Goal: Task Accomplishment & Management: Manage account settings

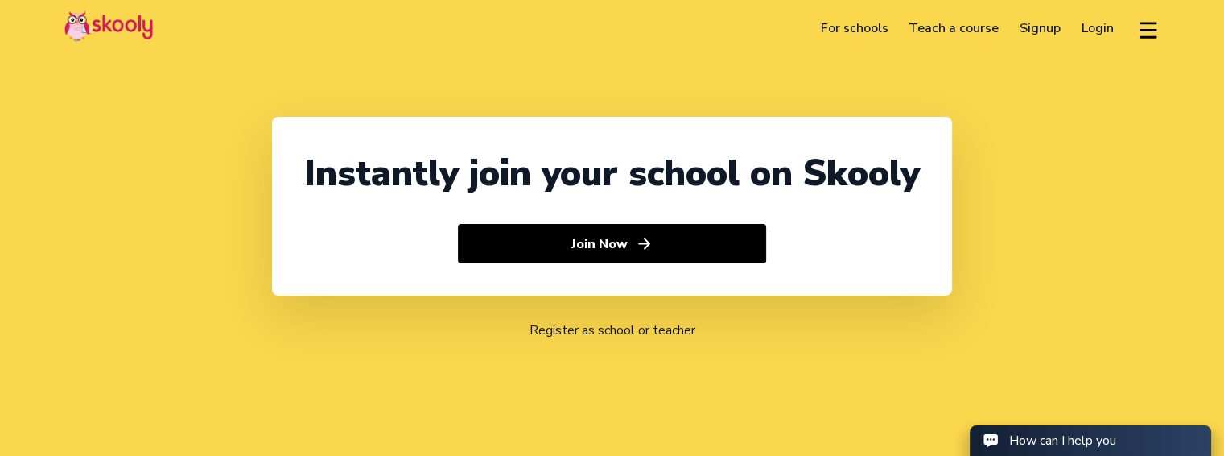
select select "91"
select select "[GEOGRAPHIC_DATA]"
select select "[GEOGRAPHIC_DATA]/[GEOGRAPHIC_DATA]"
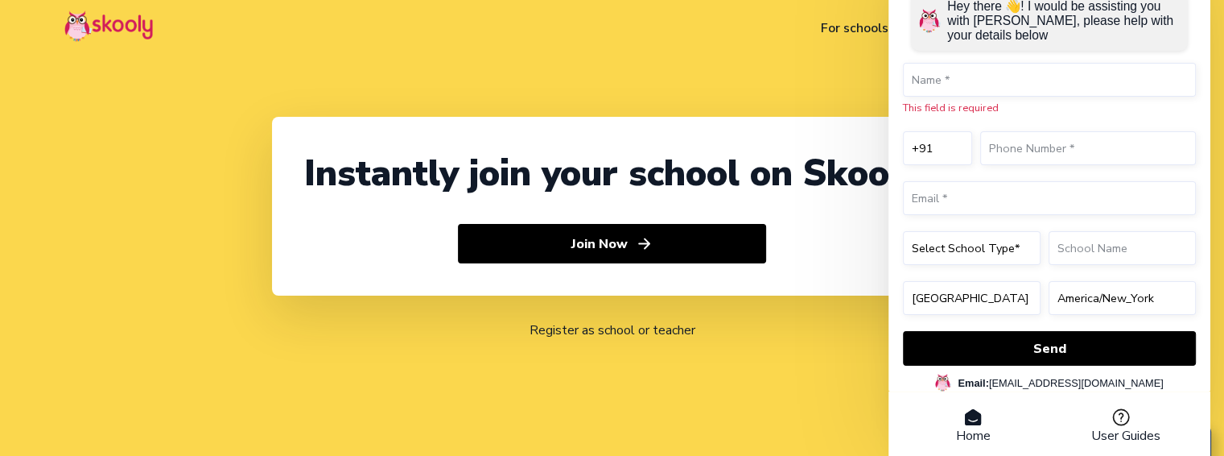
drag, startPoint x: 734, startPoint y: 76, endPoint x: 607, endPoint y: 8, distance: 144.4
click at [717, 63] on div "Instantly join your school on Skooly Join Now Register as school or teacher" at bounding box center [612, 228] width 1224 height 456
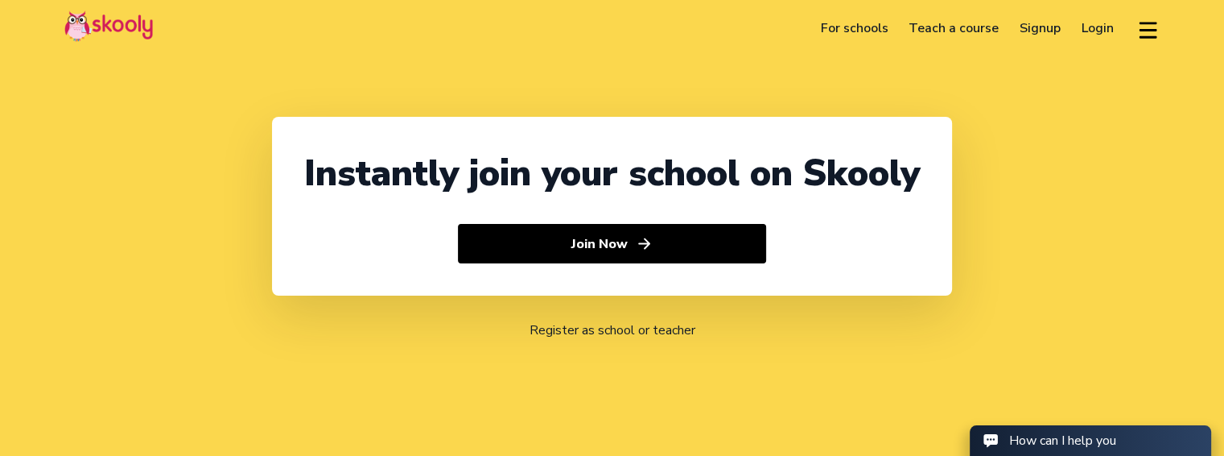
select select "91"
select select "[GEOGRAPHIC_DATA]"
select select "[GEOGRAPHIC_DATA]/[GEOGRAPHIC_DATA]"
click at [1088, 27] on link "Login" at bounding box center [1097, 28] width 53 height 26
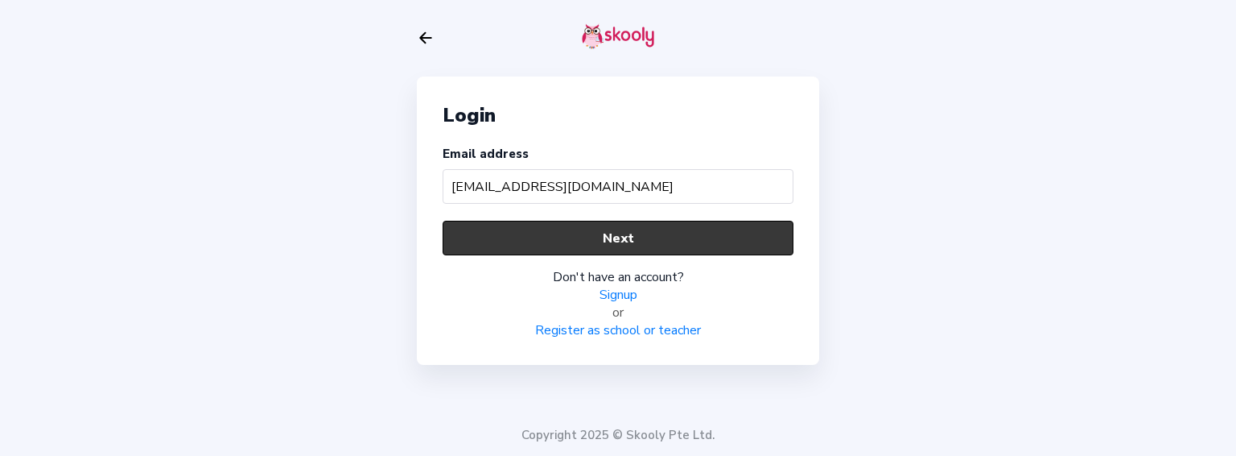
type input "barcatest@mailinator.com"
click at [589, 229] on button "Next" at bounding box center [618, 238] width 351 height 35
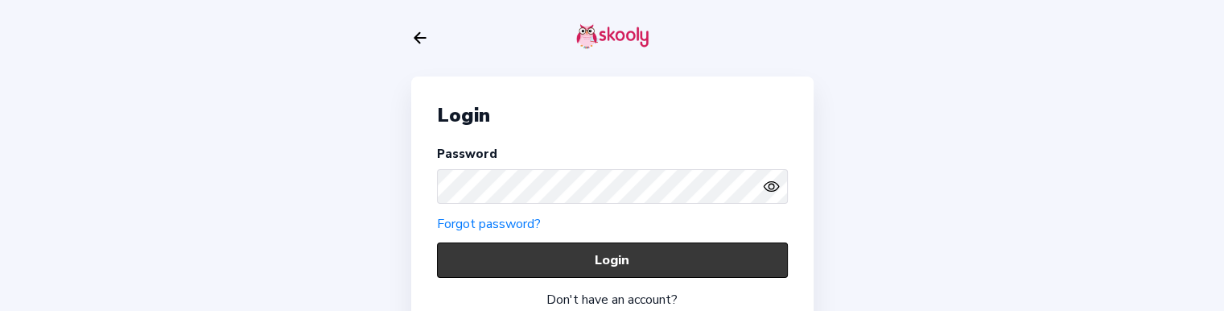
click at [547, 249] on button "Login" at bounding box center [612, 259] width 351 height 35
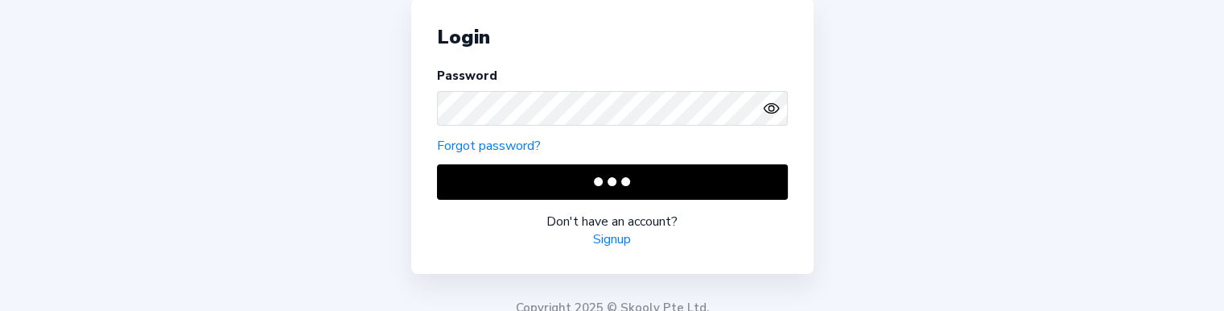
scroll to position [80, 0]
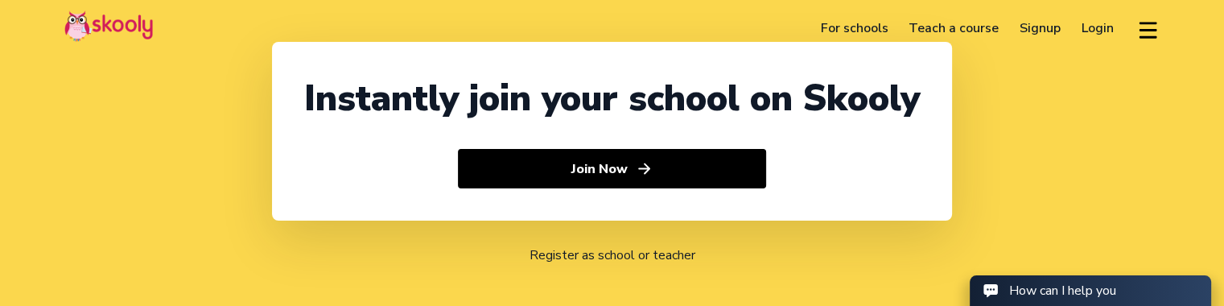
select select "91"
select select "[GEOGRAPHIC_DATA]"
select select "[GEOGRAPHIC_DATA]/[GEOGRAPHIC_DATA]"
select select "91"
select select "[GEOGRAPHIC_DATA]"
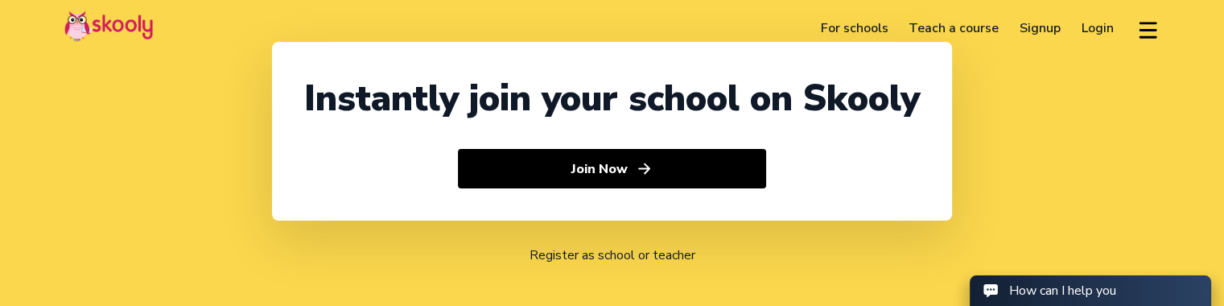
select select "[GEOGRAPHIC_DATA]/[GEOGRAPHIC_DATA]"
click at [1100, 27] on link "Login" at bounding box center [1097, 28] width 53 height 26
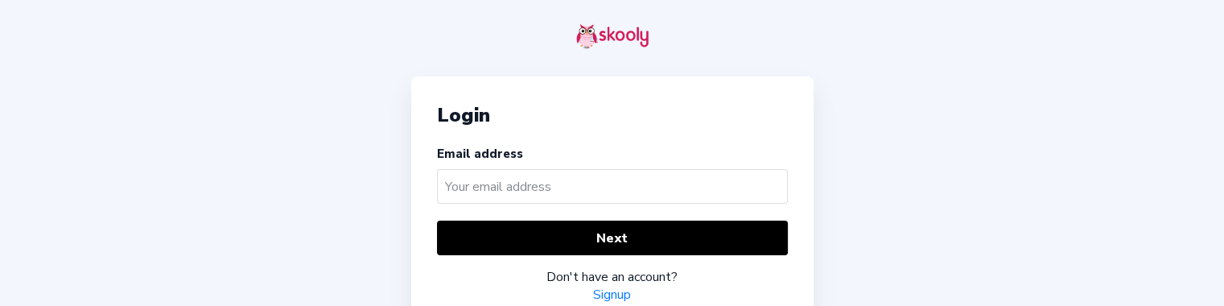
scroll to position [33, 0]
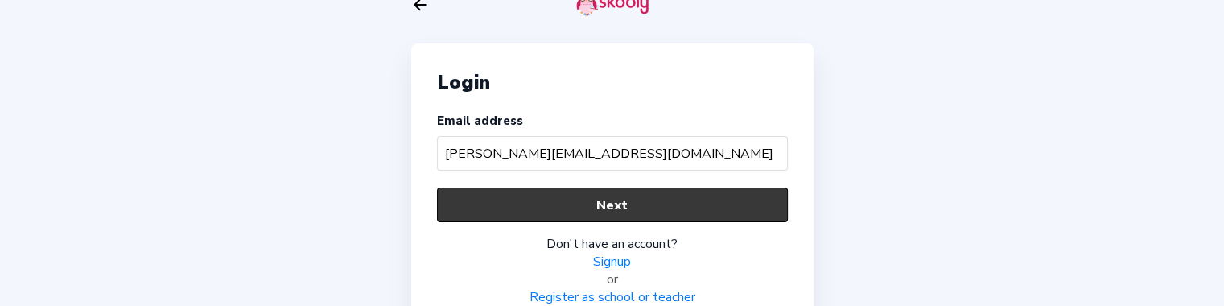
type input "[PERSON_NAME][EMAIL_ADDRESS][DOMAIN_NAME]"
click at [505, 201] on button "Next" at bounding box center [612, 205] width 351 height 35
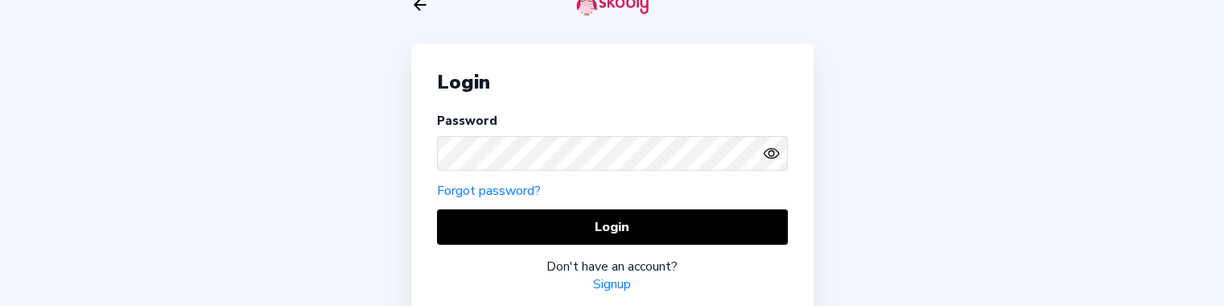
click at [515, 207] on div "Login Password Forgot password? Login Don't have an account? Signup" at bounding box center [612, 180] width 402 height 274
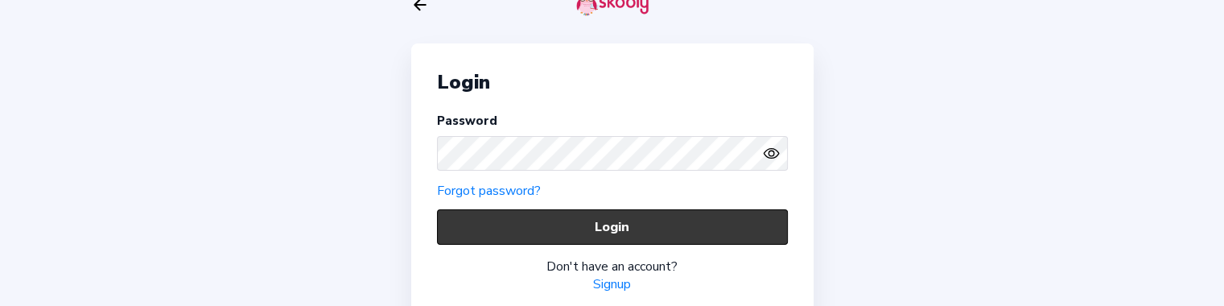
click at [523, 220] on button "Login" at bounding box center [612, 226] width 351 height 35
